Goal: Register for event/course

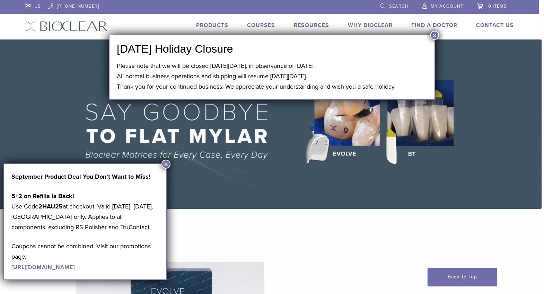
click at [430, 34] on button "×" at bounding box center [434, 35] width 9 height 9
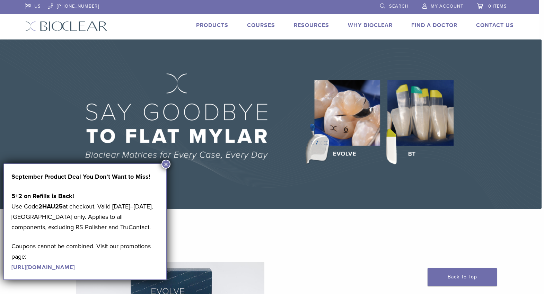
click at [258, 84] on img at bounding box center [270, 123] width 544 height 169
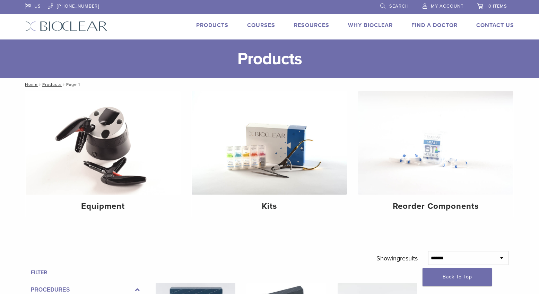
click at [260, 26] on link "Courses" at bounding box center [261, 25] width 28 height 7
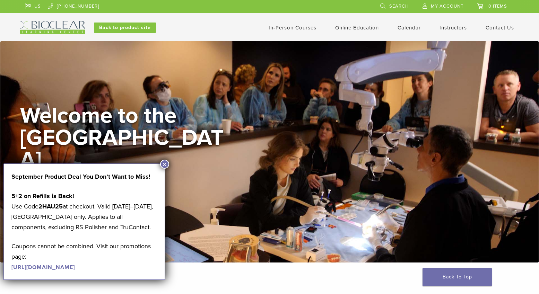
click at [165, 163] on button "×" at bounding box center [164, 164] width 9 height 9
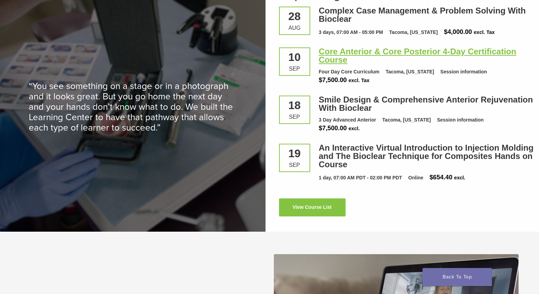
scroll to position [970, 0]
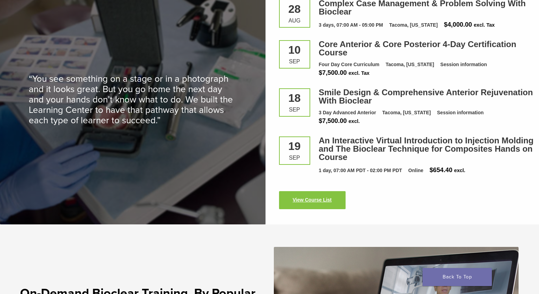
click at [296, 205] on link "View Course List" at bounding box center [312, 200] width 67 height 18
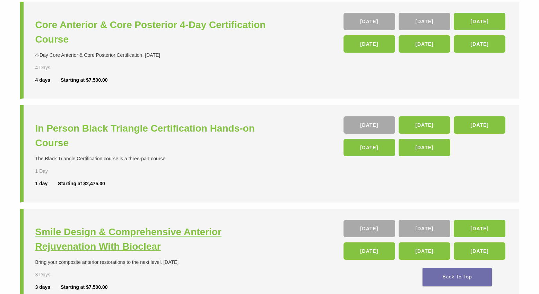
scroll to position [173, 0]
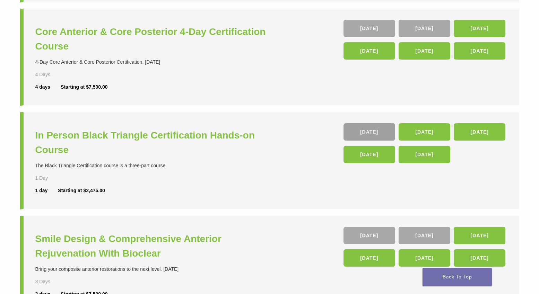
click at [359, 125] on link "26 Sep" at bounding box center [369, 131] width 52 height 17
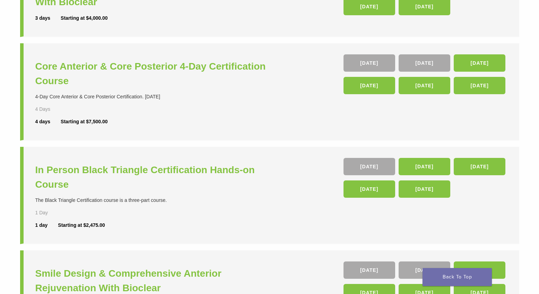
scroll to position [0, 0]
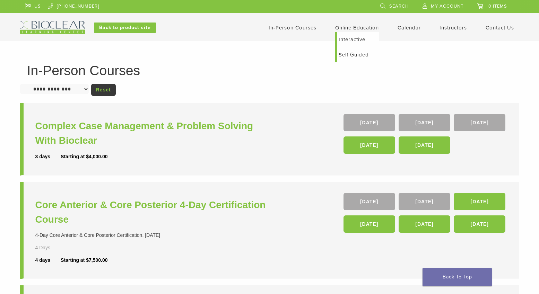
click at [359, 25] on link "Online Education" at bounding box center [357, 28] width 44 height 6
